Goal: Task Accomplishment & Management: Complete application form

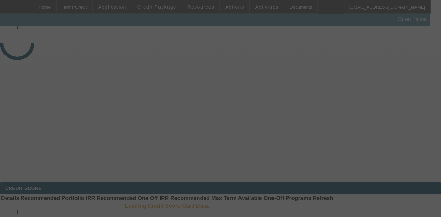
select select "3"
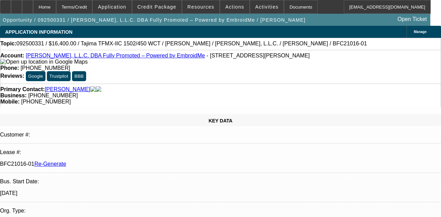
select select "0"
select select "2"
select select "0"
select select "6"
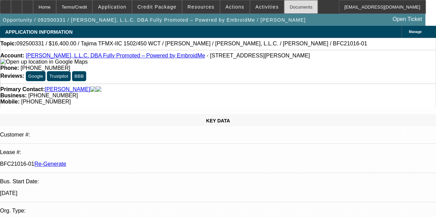
click at [284, 8] on div "Documents" at bounding box center [301, 7] width 34 height 14
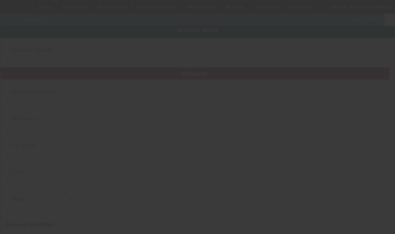
type input "[PERSON_NAME], L.L.C."
type input "25329 Budde Rd"
type input "77380"
type input "The Woodlands"
type input "(936) 272-1500"
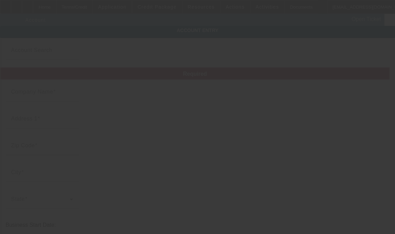
type input "Fully Promoted – Powered by EmbroidMe"
type input "Ste 903/904"
type input "thewoodlands@embroidme.com"
type input "(936) 271-1506"
type input "20-0354958"
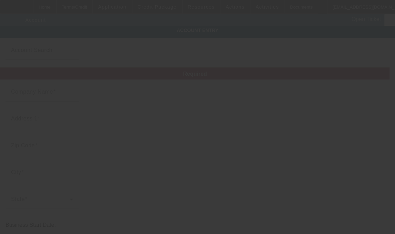
type input "http://www.embroidme-thewoodlands.com/"
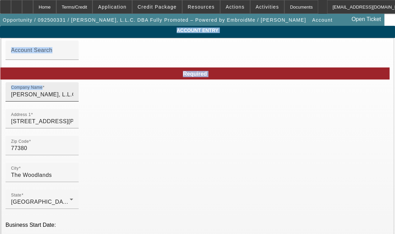
type input "9/16/2025"
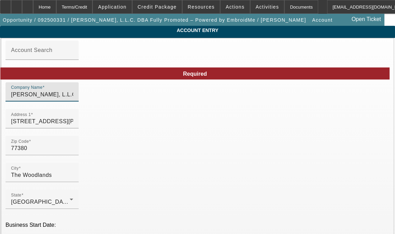
click at [70, 99] on input "J.R. Enterprise, L.L.C." at bounding box center [42, 95] width 62 height 8
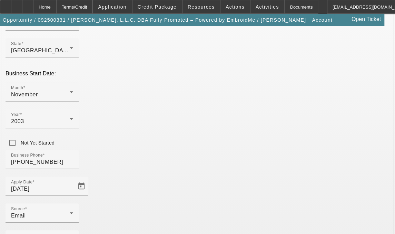
scroll to position [171, 0]
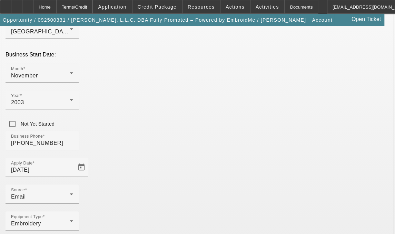
type input "J.R. Enterprise L.L.C."
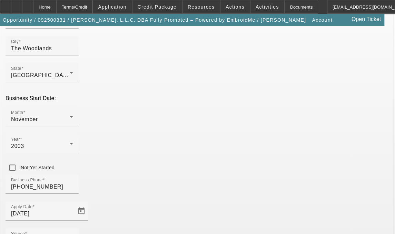
scroll to position [125, 0]
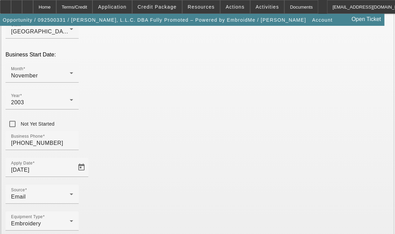
type input "[PERSON_NAME]"
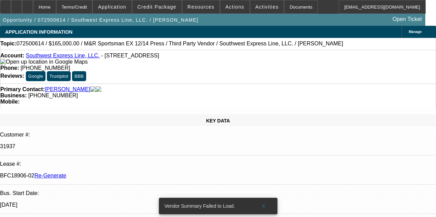
select select "3"
select select "0"
select select "2"
select select "0.1"
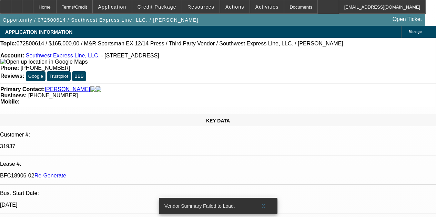
select select "4"
click at [199, 24] on div "Opportunity / 072500614 / Southwest Express Line, LLC. / Choi, John Open Ticket" at bounding box center [212, 20] width 425 height 12
click at [288, 8] on div "Documents" at bounding box center [301, 7] width 34 height 14
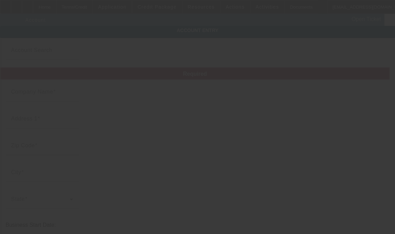
type input "J.R. Enterprise L.L.C."
type input "[STREET_ADDRESS][PERSON_NAME]"
type input "77380"
type input "The Woodlands"
type input "(936) 272-1500"
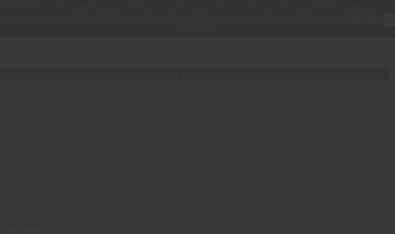
type input "Fully Promoted – Powered by EmbroidMe"
type input "Ste 903/904"
type input "thewoodlands@embroidme.com"
type input "Montgomery"
type input "(936) 271-1506"
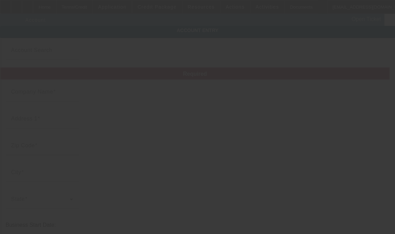
type input "20-0354958"
type input "http://www.embroidme-thewoodlands.com/"
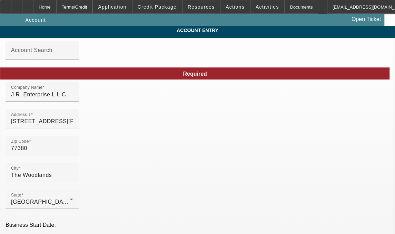
type input "9/16/2025"
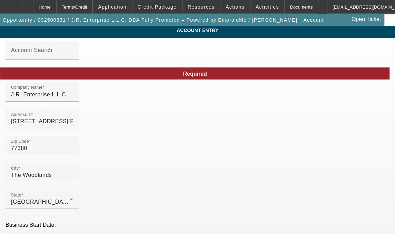
type input "S"
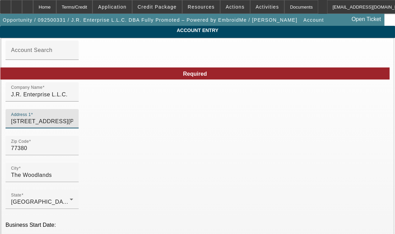
click at [73, 126] on input "25329 Budde Rd" at bounding box center [42, 121] width 62 height 8
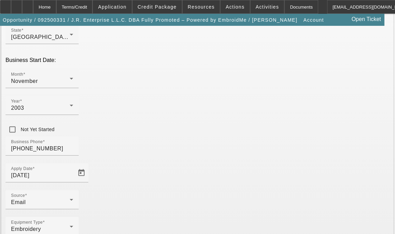
scroll to position [171, 0]
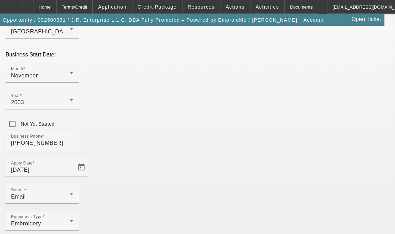
type input "25329 Budde Rd Ste. 903 & 904"
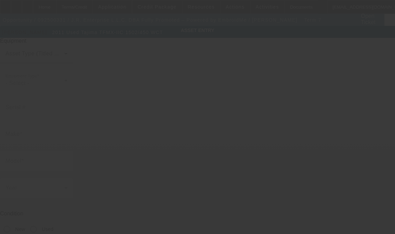
type input "S1342"
type input "Tajima"
type input "TFMX-IIC 1502/450 WCT"
radio input "true"
type textarea "2 head machine"
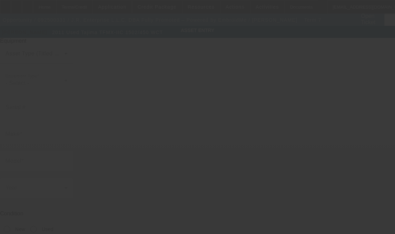
type input "[STREET_ADDRESS][PERSON_NAME]"
type input "Suite 903/904"
type input "The Woodlands"
type input "77380"
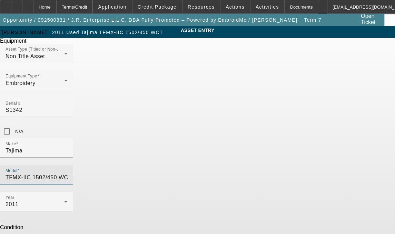
click at [68, 174] on input "TFMX-IIC 1502/450 WCT" at bounding box center [37, 178] width 62 height 8
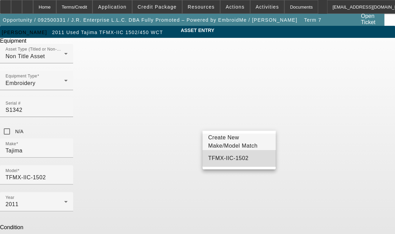
click at [241, 161] on mat-option "TFMX-IIC-1502" at bounding box center [238, 158] width 73 height 17
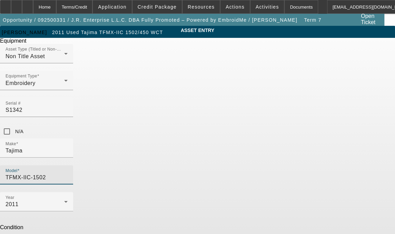
click at [68, 174] on input "TFMX-IIC-1502" at bounding box center [37, 178] width 62 height 8
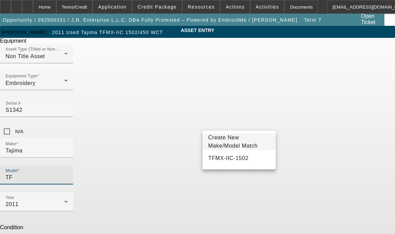
type input "T"
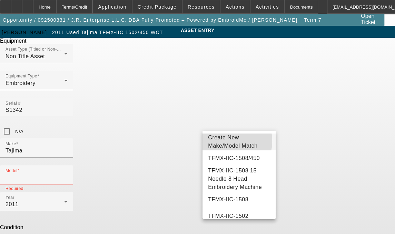
click at [221, 141] on span "Create New Make/Model Match" at bounding box center [232, 142] width 49 height 14
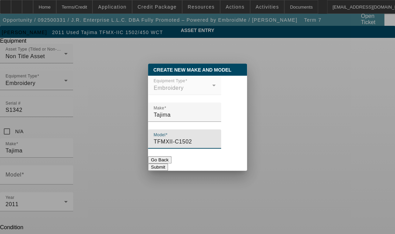
type input "TFMXII-C1502"
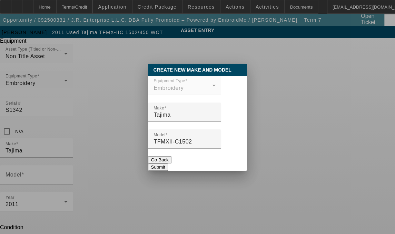
click at [167, 166] on button "Submit" at bounding box center [158, 167] width 20 height 7
type input "TFMXII-C1502"
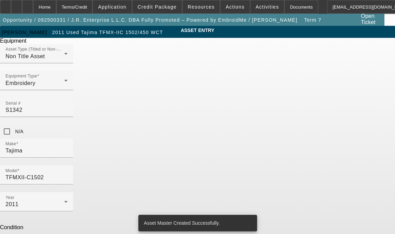
drag, startPoint x: 132, startPoint y: 183, endPoint x: 93, endPoint y: 182, distance: 38.6
click at [93, 182] on div "ASSET ENTRY Delete asset Equipment Asset Type (Titled or Non-Titled) Non Title …" at bounding box center [197, 175] width 395 height 299
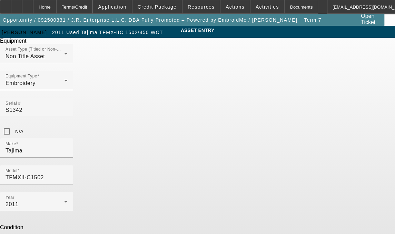
type textarea "2 Head / 15 Needle Embroidery Machine includes (4 ea): 12cm, 15cm, 18cm, 338x33…"
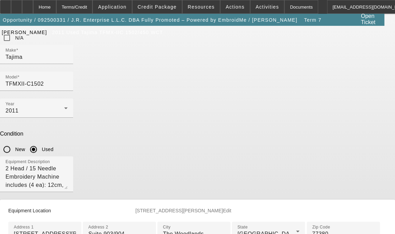
scroll to position [96, 0]
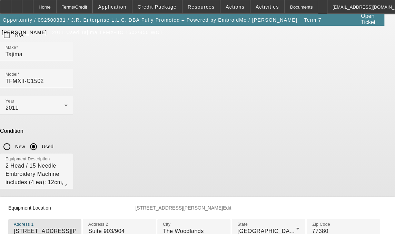
click at [76, 227] on input "25329 Budde Road" at bounding box center [45, 231] width 62 height 8
type input "25329 Budde Rd Ste. 903 & 904"
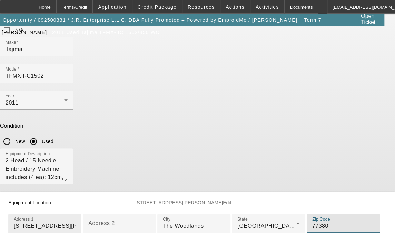
scroll to position [242, 0]
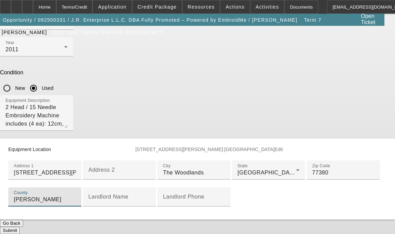
type input "Montgomery"
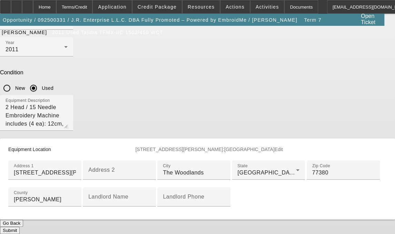
click at [20, 231] on button "Submit" at bounding box center [10, 230] width 20 height 7
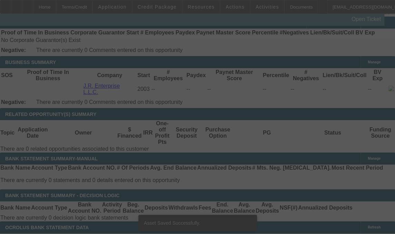
select select "3"
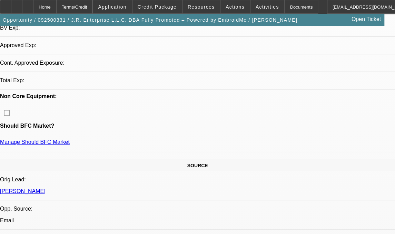
select select "0"
select select "2"
select select "0"
select select "6"
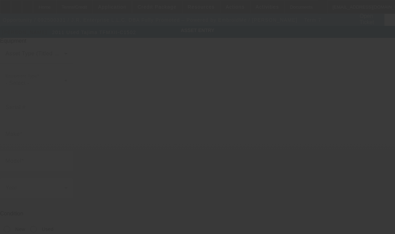
type input "S1342"
type input "Tajima"
type input "TFMXII-C1502"
radio input "true"
type textarea "2 Head / 15 Needle Embroidery Machine includes (4 ea): 12cm, 15cm, 18cm, 338x33…"
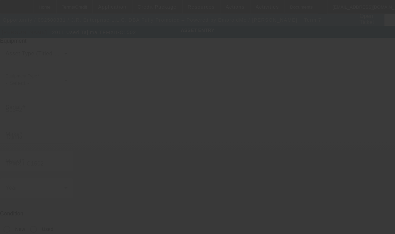
type input "[STREET_ADDRESS][PERSON_NAME]"
type input "The Woodlands"
type input "77380"
type input "[PERSON_NAME]"
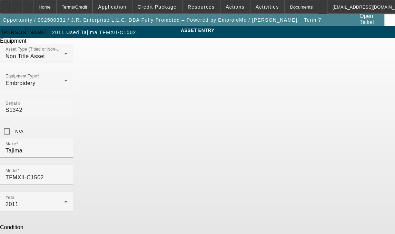
type textarea "2 Head / 15 Needle Embroidery Machine includes (4 ea): 12cm, 15cm, 18cm, 338x33…"
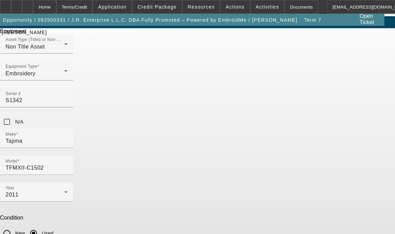
scroll to position [26, 0]
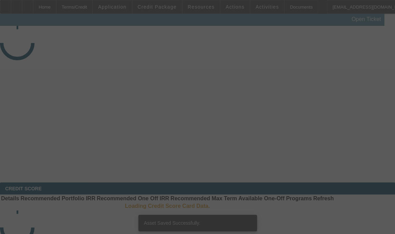
select select "3"
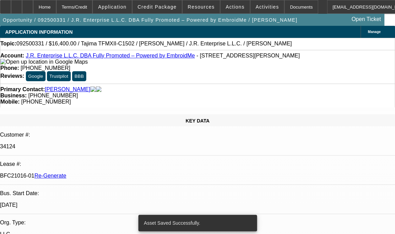
select select "0"
select select "2"
select select "0"
select select "6"
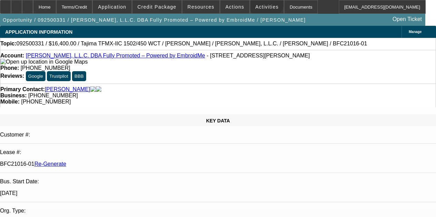
select select "3"
select select "0"
select select "2"
select select "0"
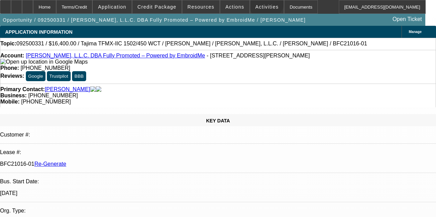
select select "6"
click at [257, 3] on span at bounding box center [267, 7] width 34 height 17
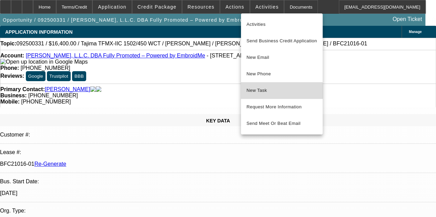
click at [262, 92] on span "New Task" at bounding box center [281, 90] width 71 height 8
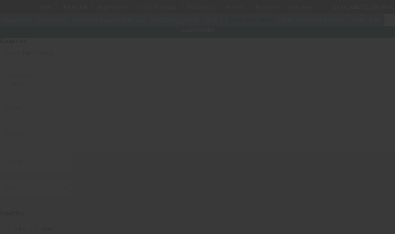
type input "362593269S"
type input "M&R"
type input "EX2020"
radio input "true"
type textarea "8 Color Press includes all accessories, attachments and options"
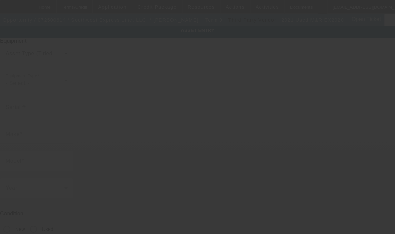
type input "[STREET_ADDRESS]"
type input "Gardena"
type input "90248"
type input "[GEOGRAPHIC_DATA]"
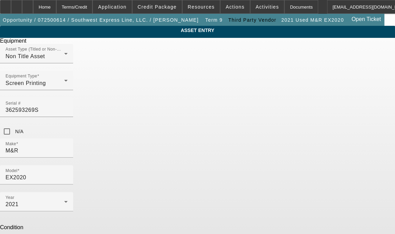
click at [367, 8] on span "Delete asset" at bounding box center [377, 6] width 21 height 4
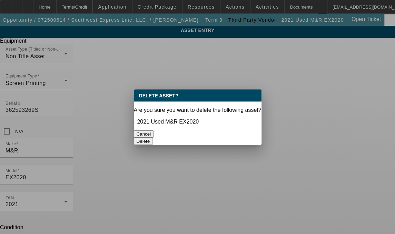
click at [153, 138] on button "Delete" at bounding box center [143, 141] width 19 height 7
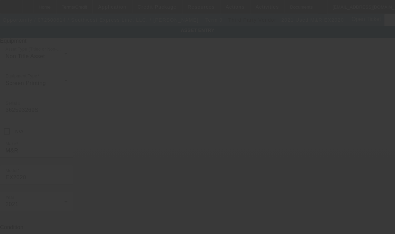
click at [332, 61] on div at bounding box center [197, 117] width 395 height 234
